Goal: Task Accomplishment & Management: Use online tool/utility

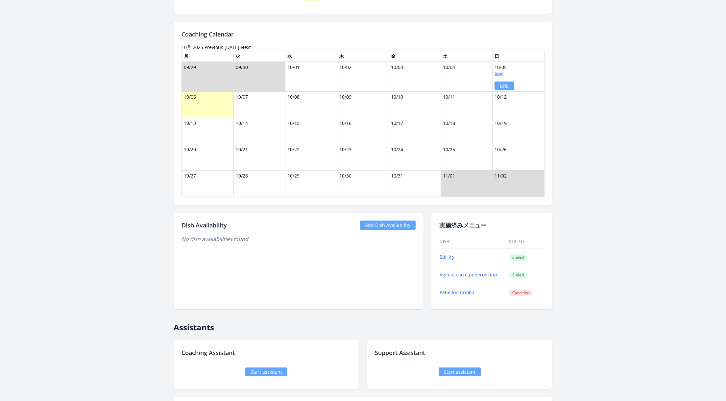
scroll to position [541, 0]
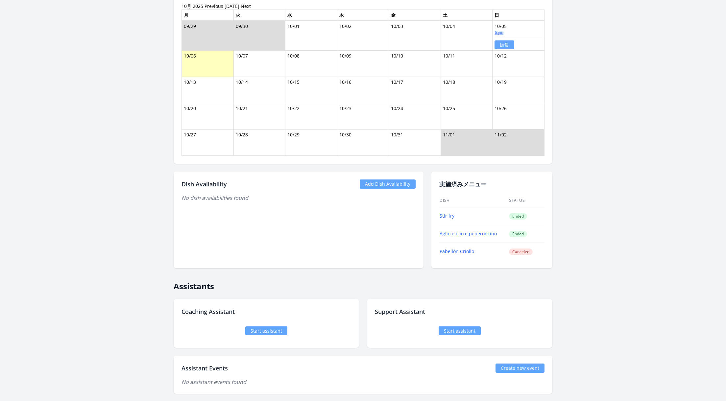
click at [268, 333] on div "Start assistant" at bounding box center [267, 331] width 170 height 18
click at [268, 331] on link "Start assistant" at bounding box center [266, 331] width 42 height 9
click at [261, 327] on link "Start assistant" at bounding box center [266, 331] width 42 height 9
click at [473, 327] on link "Start assistant" at bounding box center [460, 331] width 42 height 9
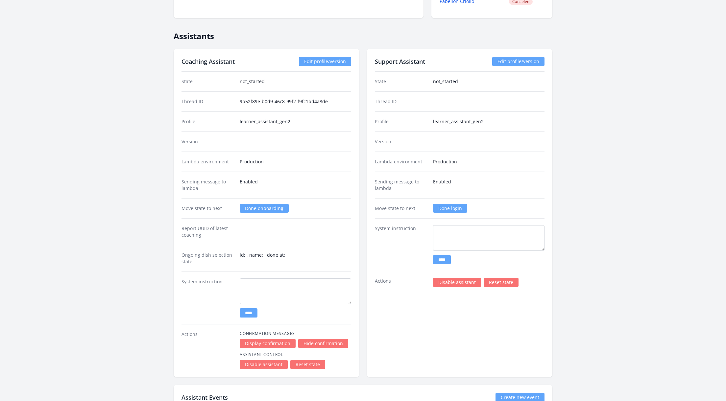
scroll to position [792, 0]
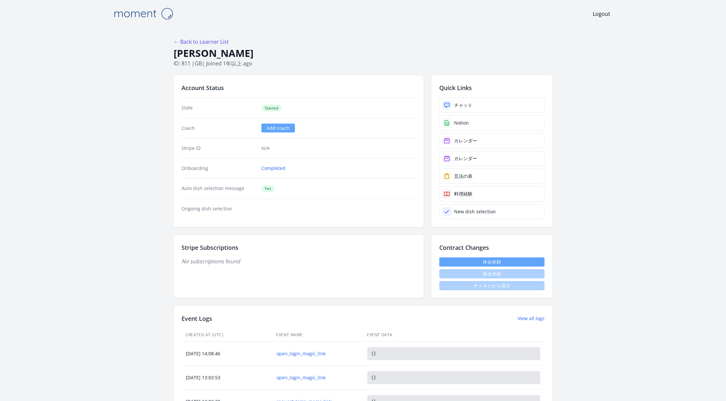
scroll to position [792, 0]
click at [469, 105] on div "チャット" at bounding box center [463, 105] width 18 height 7
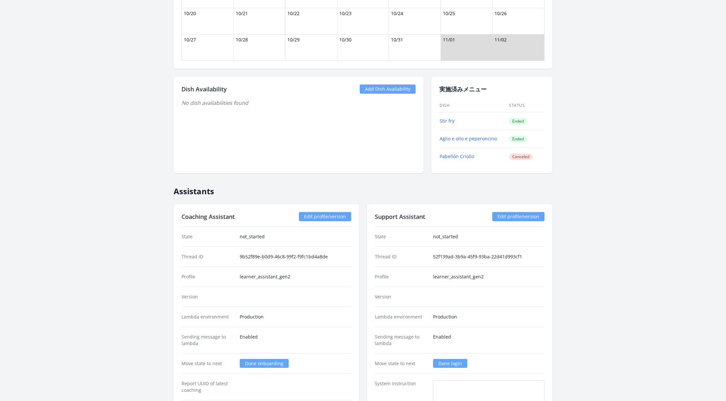
scroll to position [819, 0]
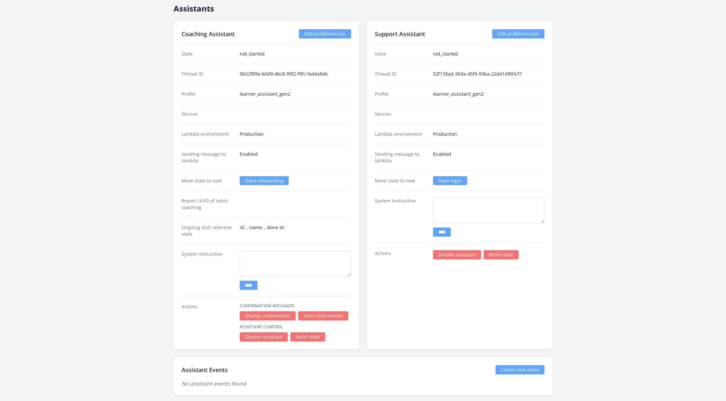
click at [264, 178] on link "Done onboarding" at bounding box center [264, 180] width 49 height 9
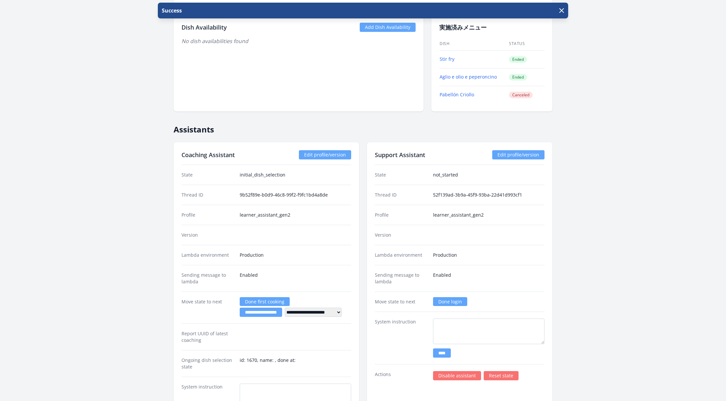
scroll to position [758, 0]
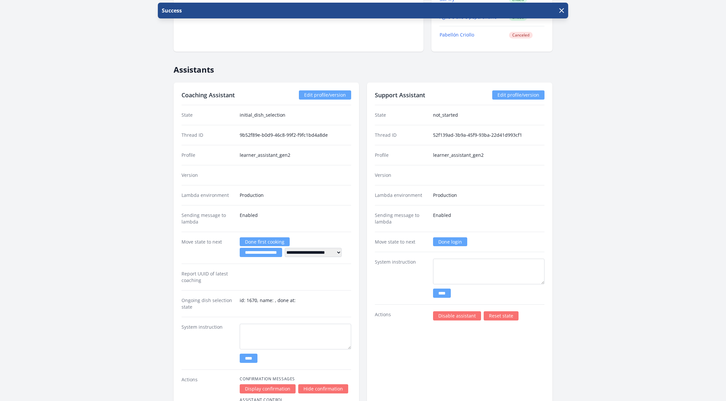
click at [463, 238] on link "Done login" at bounding box center [450, 241] width 34 height 9
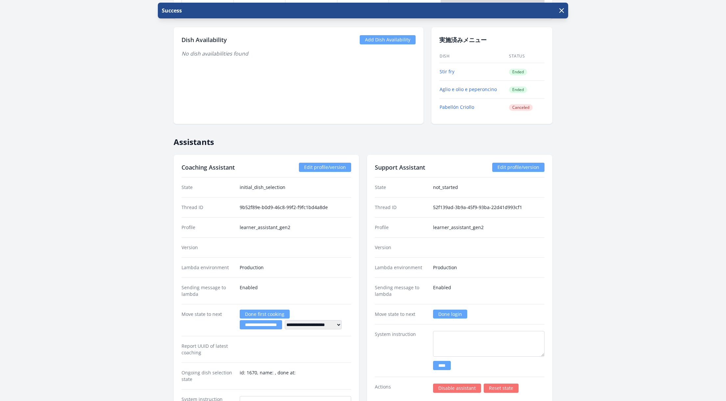
scroll to position [804, 0]
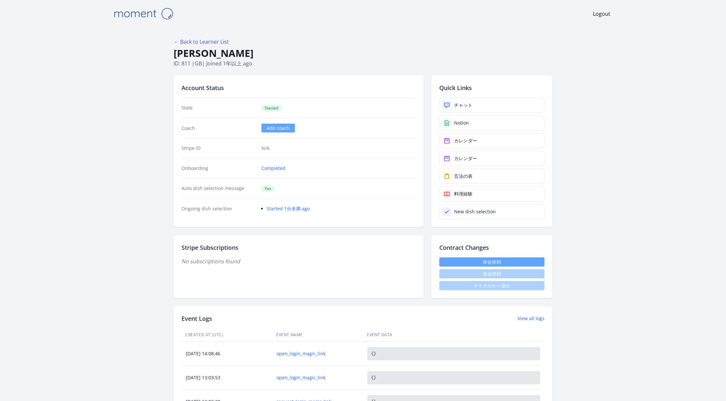
scroll to position [804, 0]
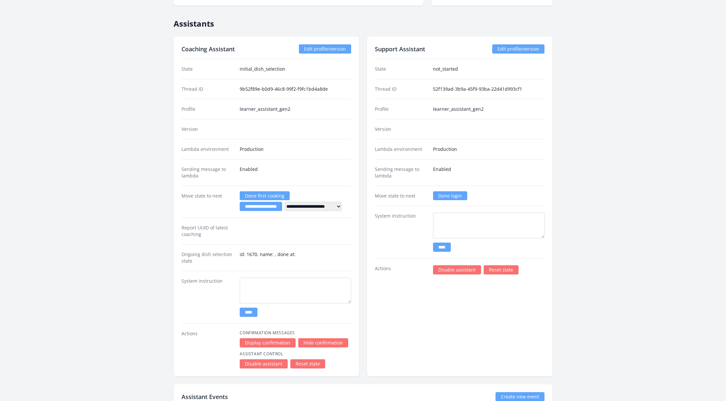
click at [456, 193] on link "Done login" at bounding box center [450, 195] width 34 height 9
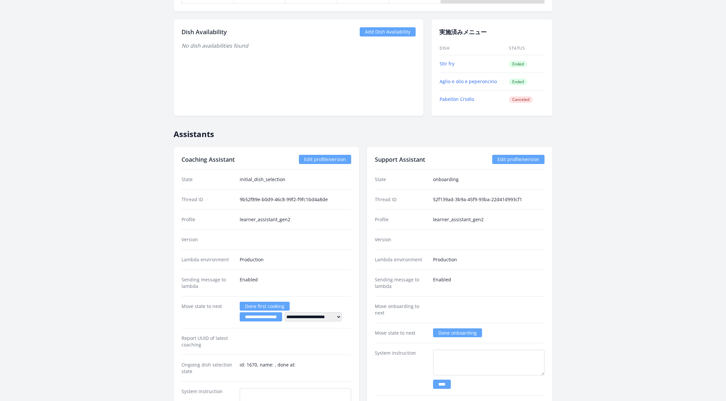
scroll to position [694, 0]
click at [457, 328] on link "Done onboarding" at bounding box center [457, 332] width 49 height 9
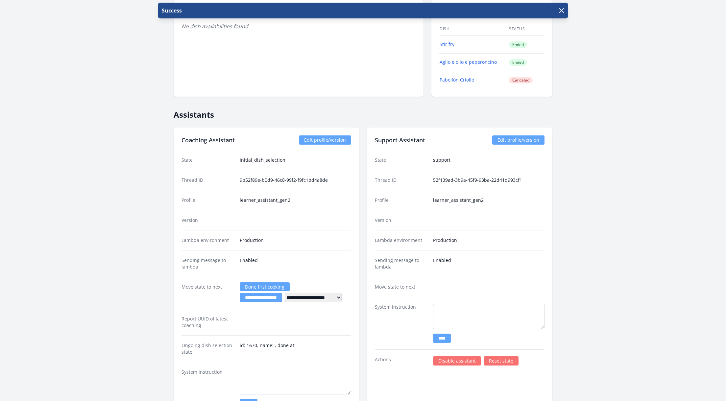
scroll to position [871, 0]
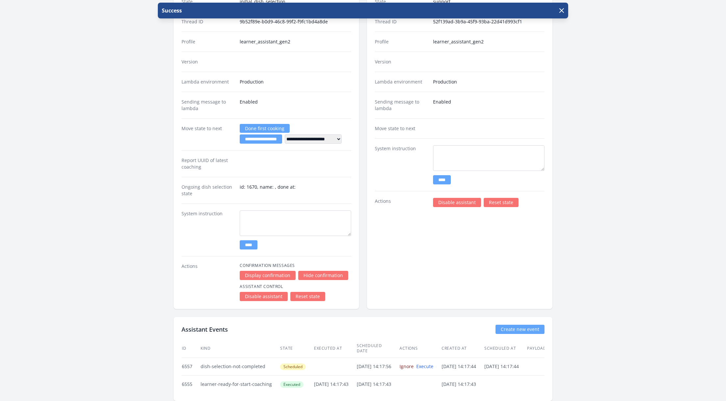
click at [414, 363] on link "Ignore" at bounding box center [407, 366] width 14 height 6
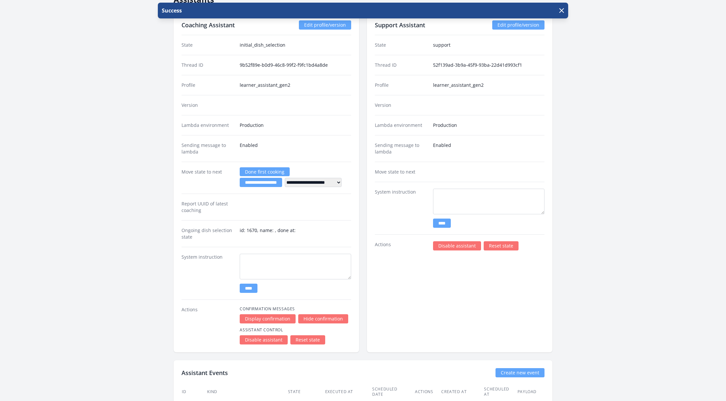
scroll to position [859, 0]
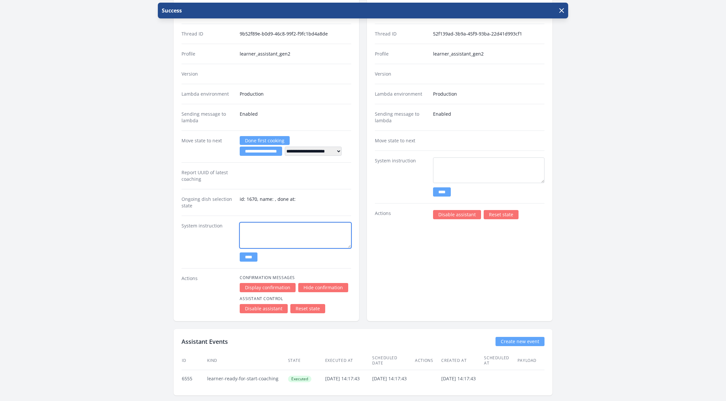
click at [266, 230] on textarea at bounding box center [295, 236] width 111 height 26
type textarea "**********"
click at [252, 253] on input "****" at bounding box center [249, 257] width 18 height 9
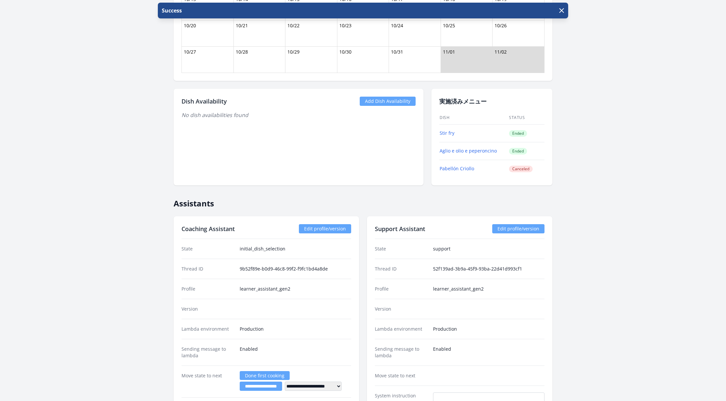
scroll to position [621, 0]
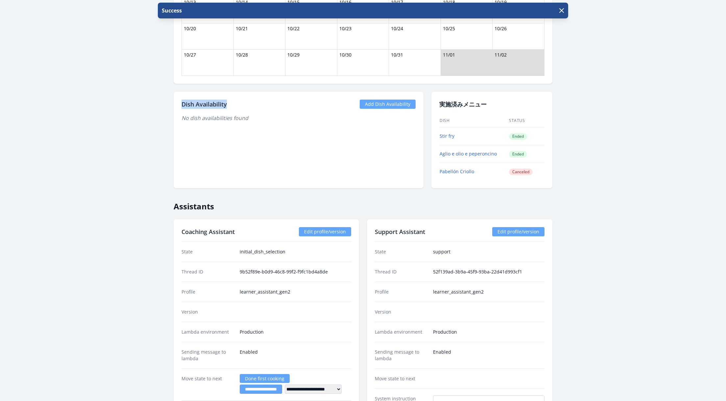
drag, startPoint x: 235, startPoint y: 99, endPoint x: 183, endPoint y: 102, distance: 52.0
click at [183, 102] on div "Dish Availability Add Dish Availability" at bounding box center [299, 104] width 234 height 9
copy h2 "Dish Availability"
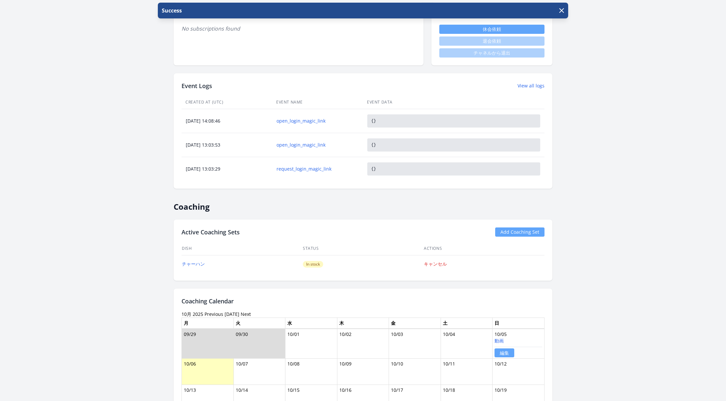
scroll to position [232, 0]
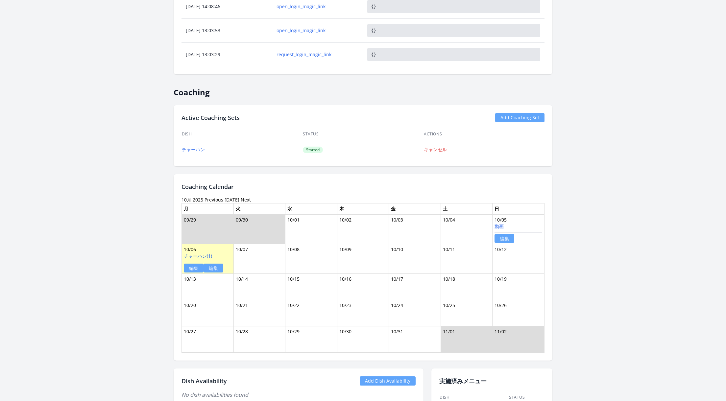
scroll to position [358, 0]
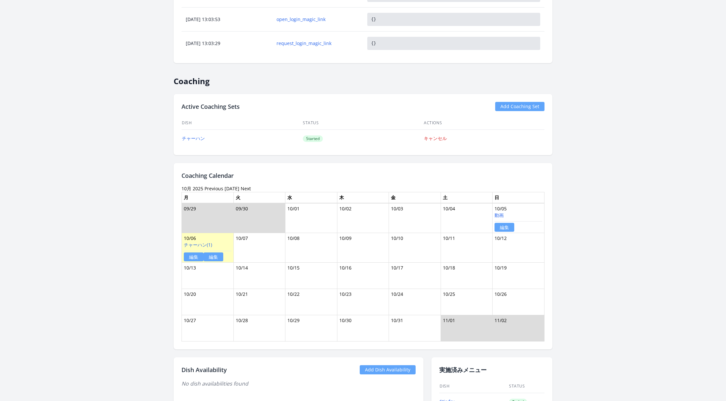
click at [511, 223] on link "編集" at bounding box center [505, 227] width 20 height 9
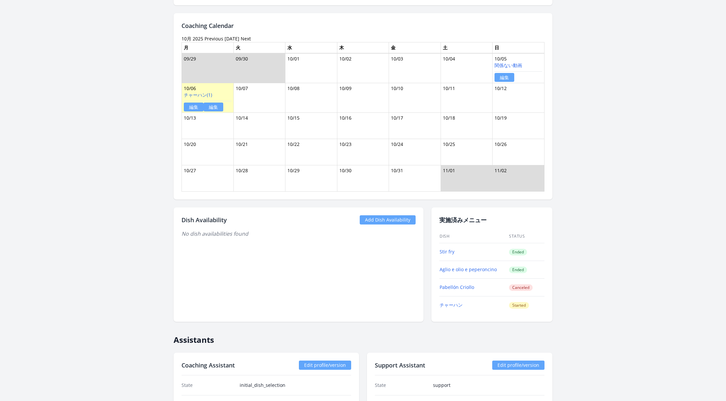
scroll to position [496, 0]
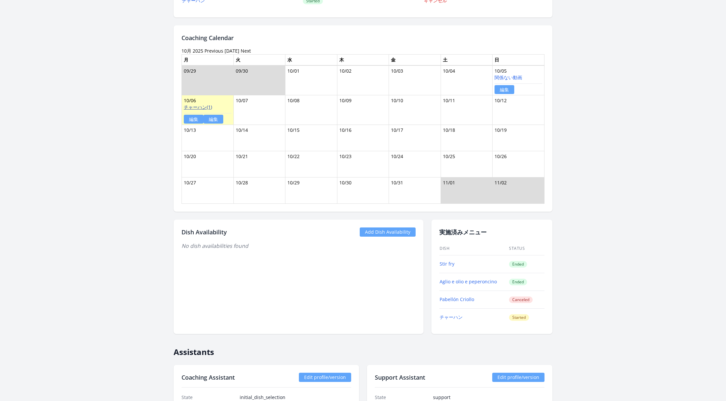
click at [207, 106] on link "チャーハン(1)" at bounding box center [198, 107] width 28 height 6
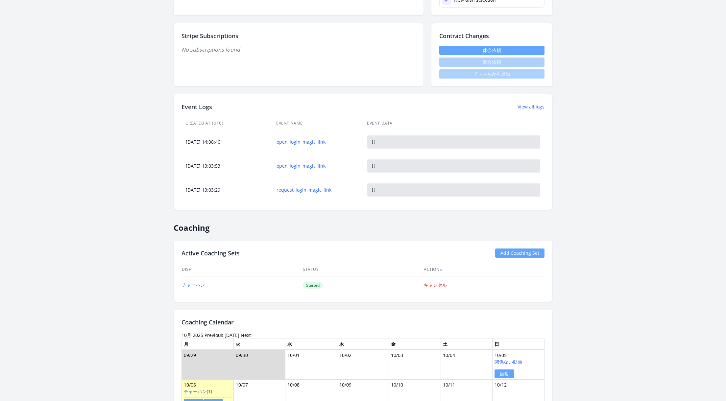
scroll to position [0, 0]
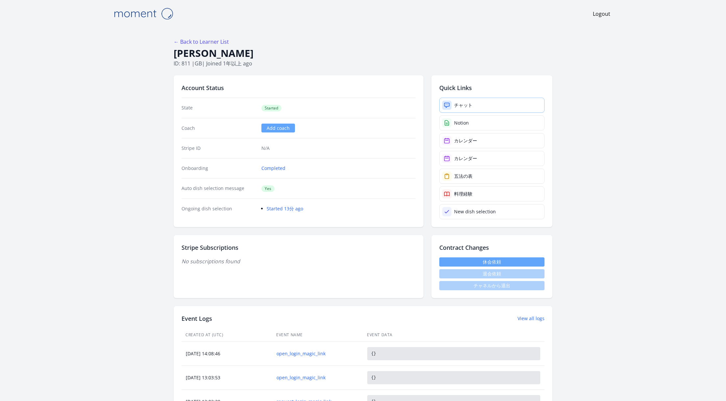
click at [489, 104] on link "チャット" at bounding box center [491, 105] width 105 height 15
drag, startPoint x: 241, startPoint y: 55, endPoint x: 174, endPoint y: 57, distance: 66.5
click at [174, 57] on h1 "Daisy Mardel" at bounding box center [363, 53] width 379 height 12
copy h1 "Daisy Mardel"
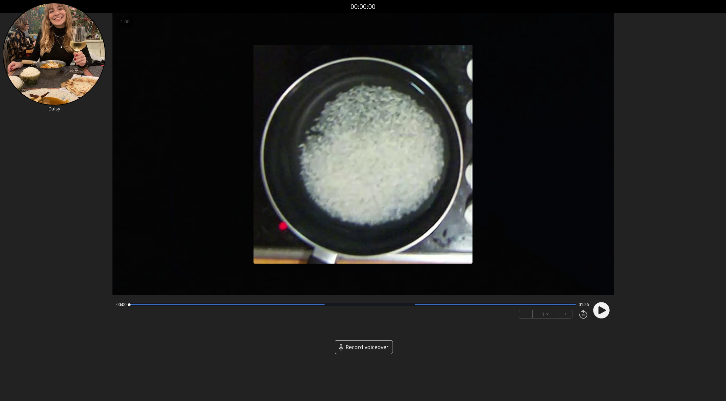
click at [600, 308] on icon at bounding box center [601, 310] width 7 height 8
click at [600, 308] on icon at bounding box center [600, 310] width 2 height 7
